Goal: Navigation & Orientation: Find specific page/section

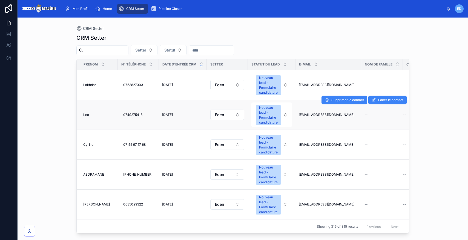
click at [84, 117] on td "[PERSON_NAME]" at bounding box center [97, 115] width 41 height 30
click at [86, 114] on span "Leo" at bounding box center [86, 115] width 6 height 4
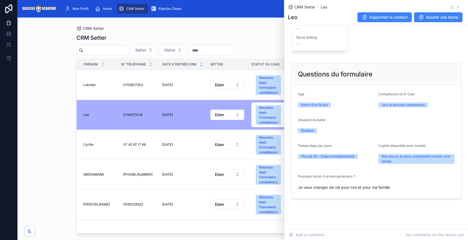
scroll to position [270, 0]
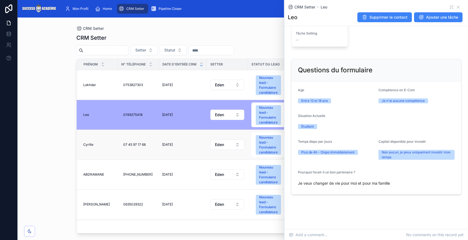
click at [90, 145] on span "Cyrille" at bounding box center [88, 144] width 10 height 4
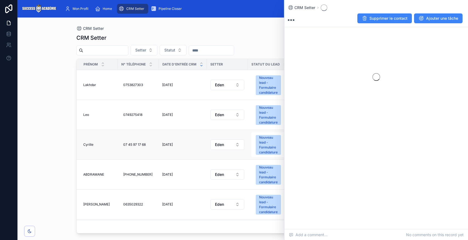
click at [91, 145] on span "Cyrille" at bounding box center [88, 144] width 10 height 4
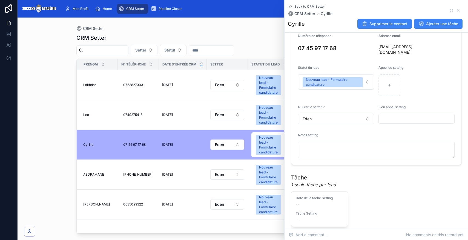
scroll to position [97, 0]
click at [91, 176] on span "ABDRAMANE" at bounding box center [93, 174] width 21 height 4
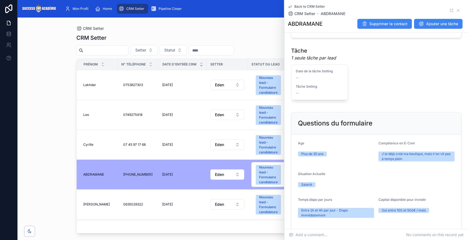
scroll to position [225, 0]
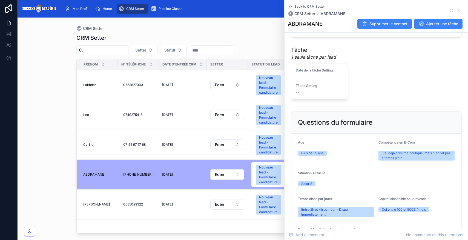
click at [459, 13] on div "Back to CRM Setter CRM Setter ABDRAMANE" at bounding box center [376, 10] width 177 height 12
click at [458, 10] on icon at bounding box center [458, 10] width 2 height 2
